Goal: Find specific page/section: Find specific page/section

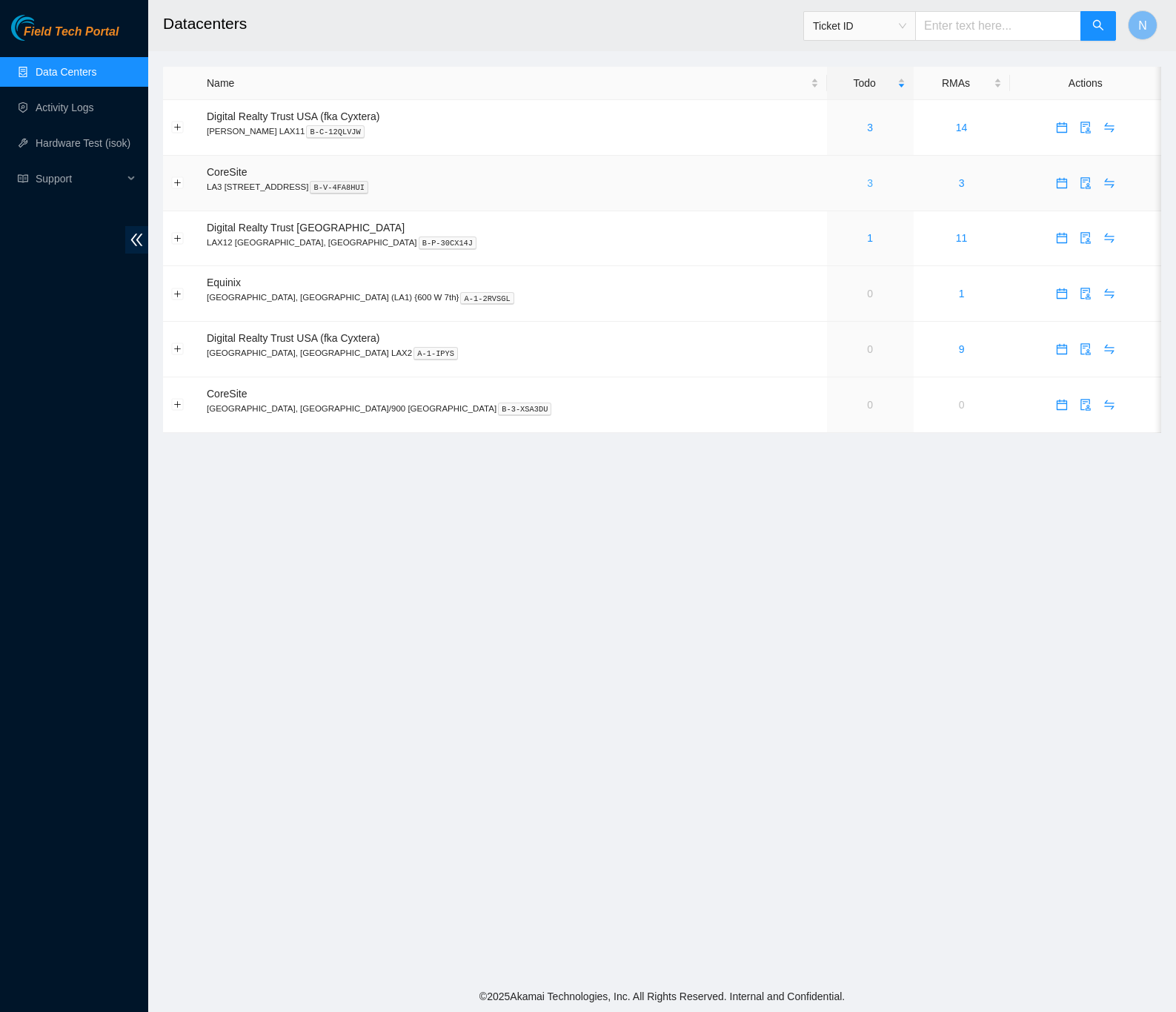
click at [867, 180] on link "3" at bounding box center [870, 183] width 6 height 12
